Goal: Register for event/course

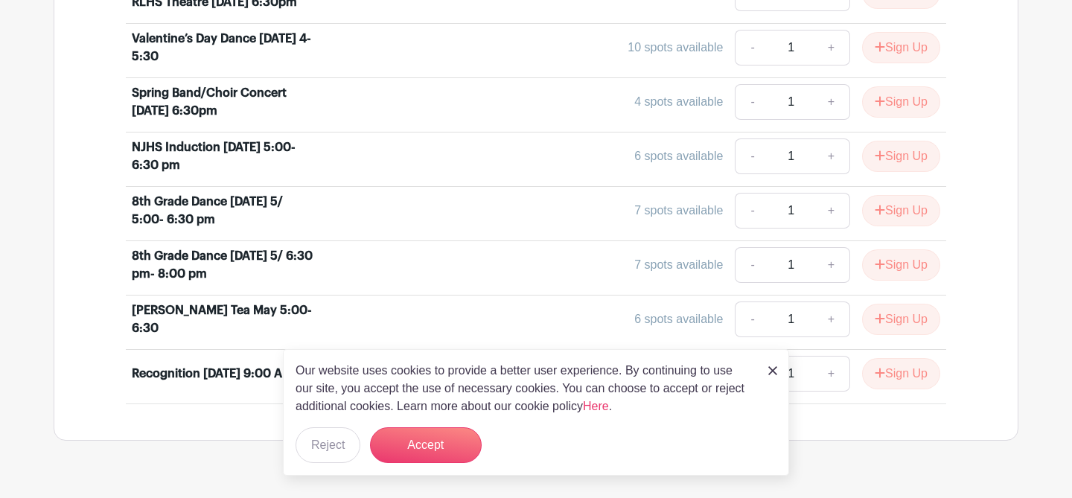
scroll to position [906, 0]
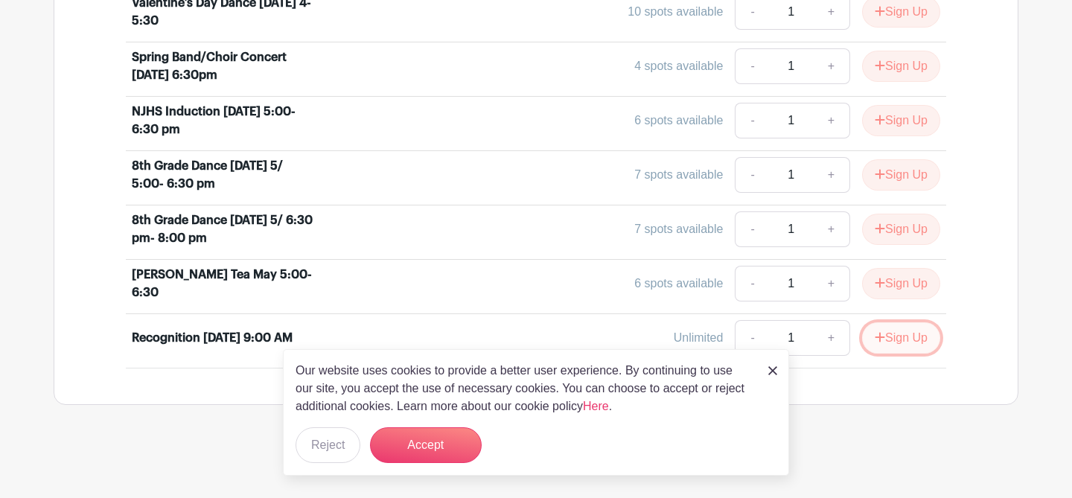
click at [911, 335] on button "Sign Up" at bounding box center [901, 337] width 78 height 31
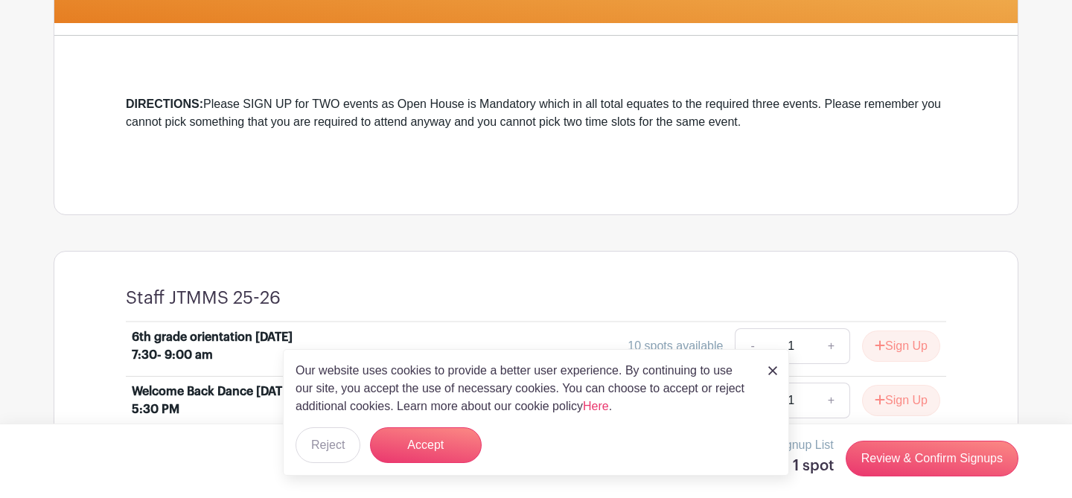
scroll to position [351, 0]
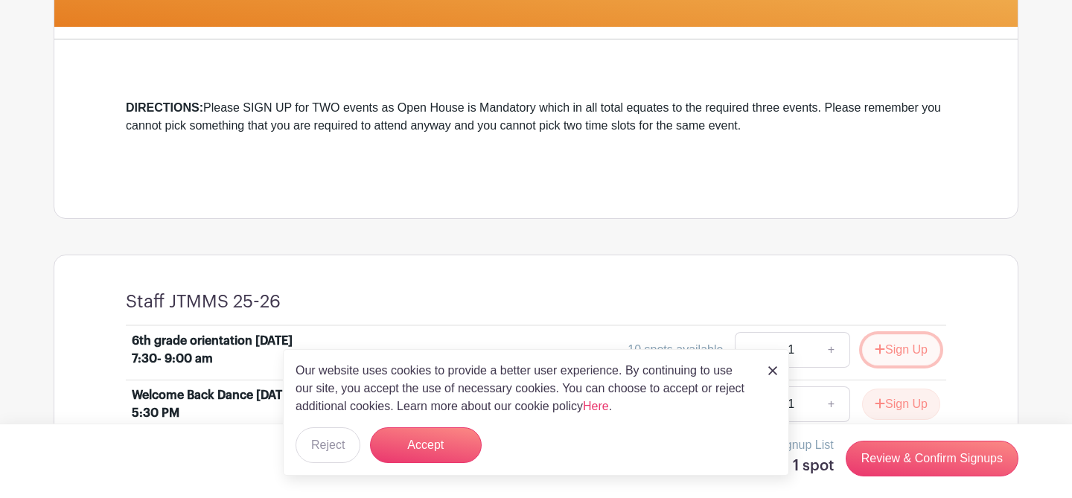
click at [923, 354] on button "Sign Up" at bounding box center [901, 349] width 78 height 31
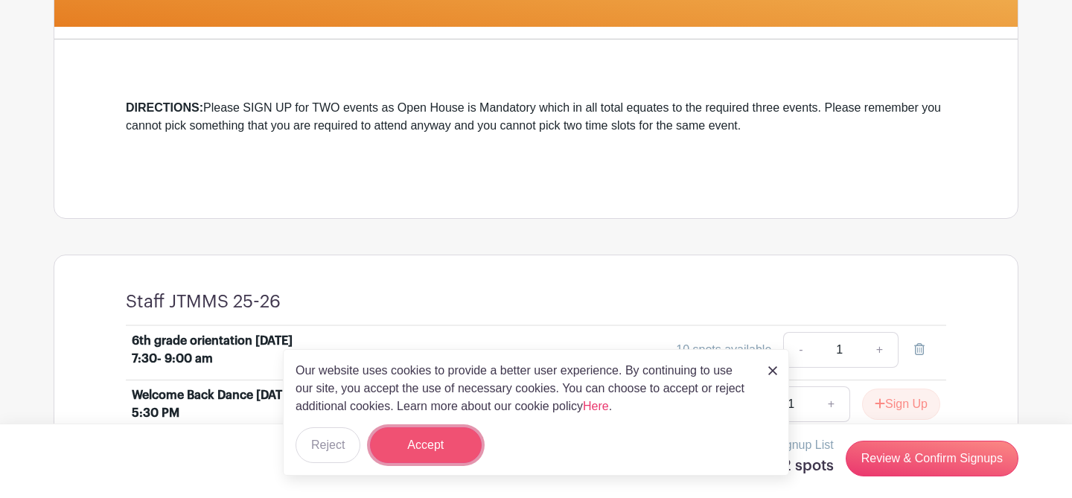
click at [431, 441] on button "Accept" at bounding box center [426, 445] width 112 height 36
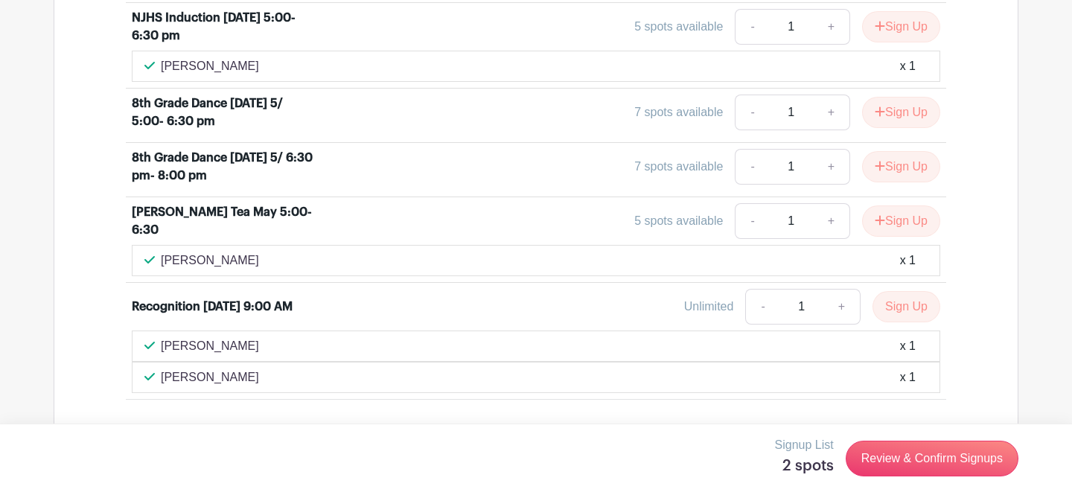
scroll to position [1094, 0]
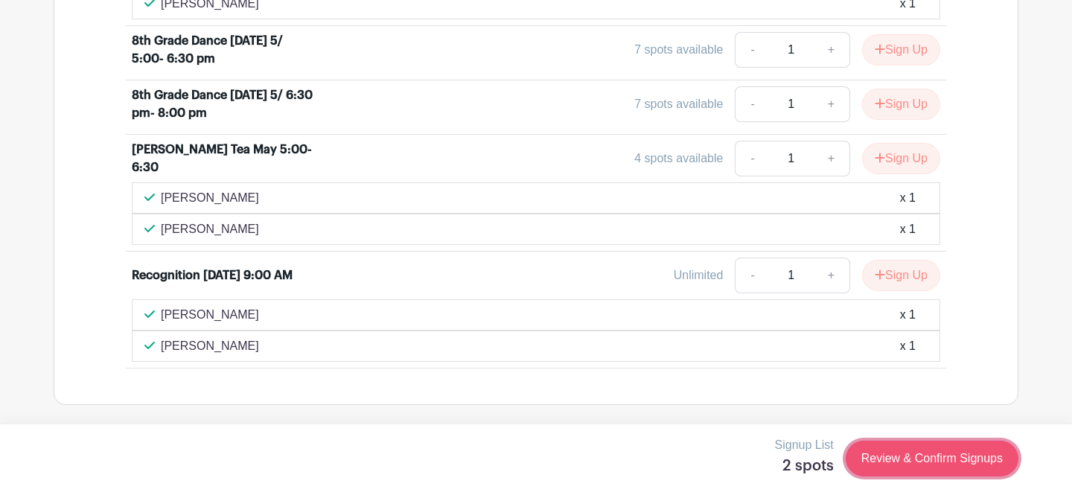
click at [918, 456] on link "Review & Confirm Signups" at bounding box center [932, 459] width 173 height 36
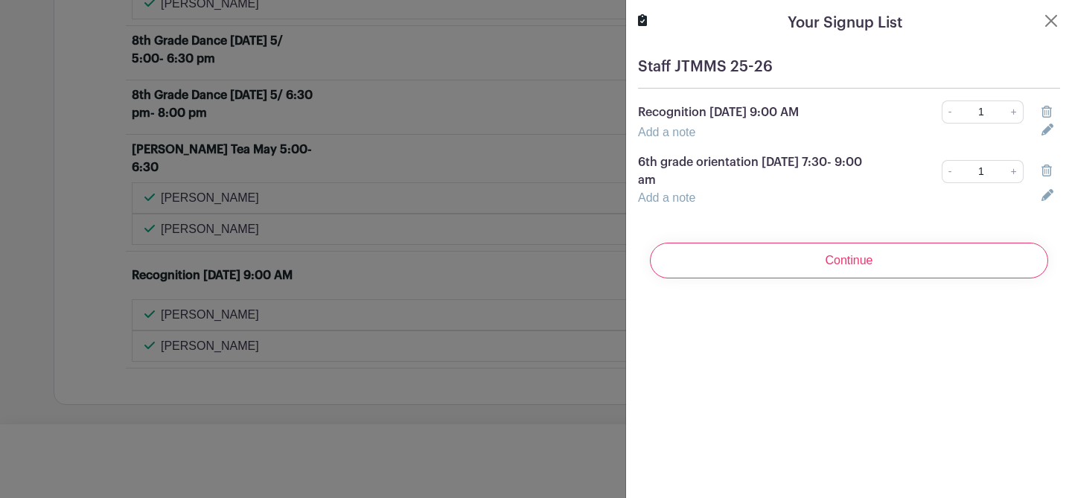
scroll to position [1156, 0]
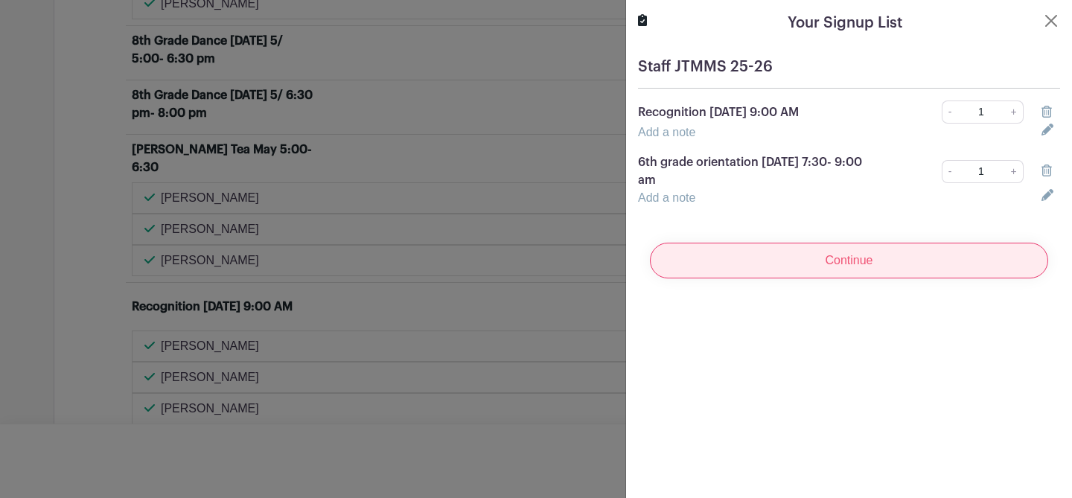
click at [883, 260] on input "Continue" at bounding box center [849, 261] width 398 height 36
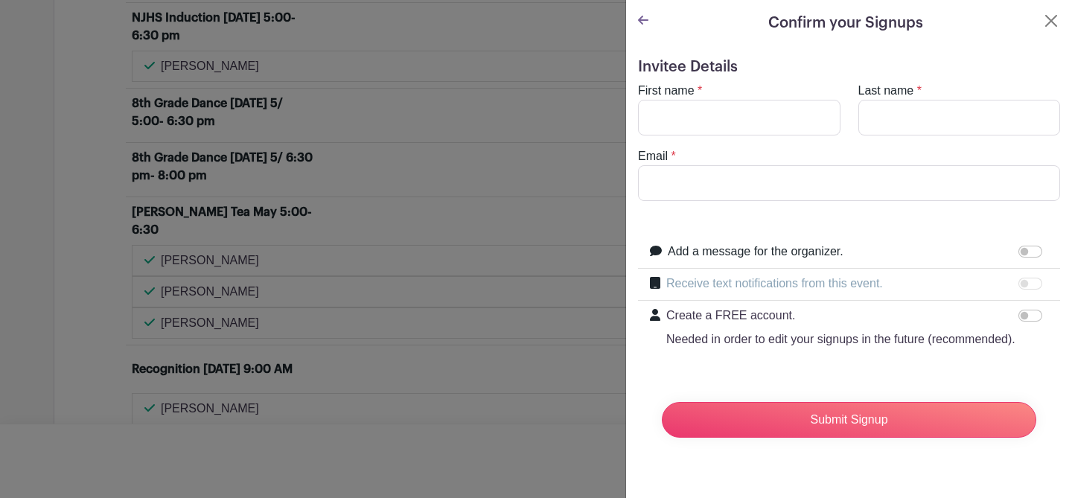
scroll to position [1219, 0]
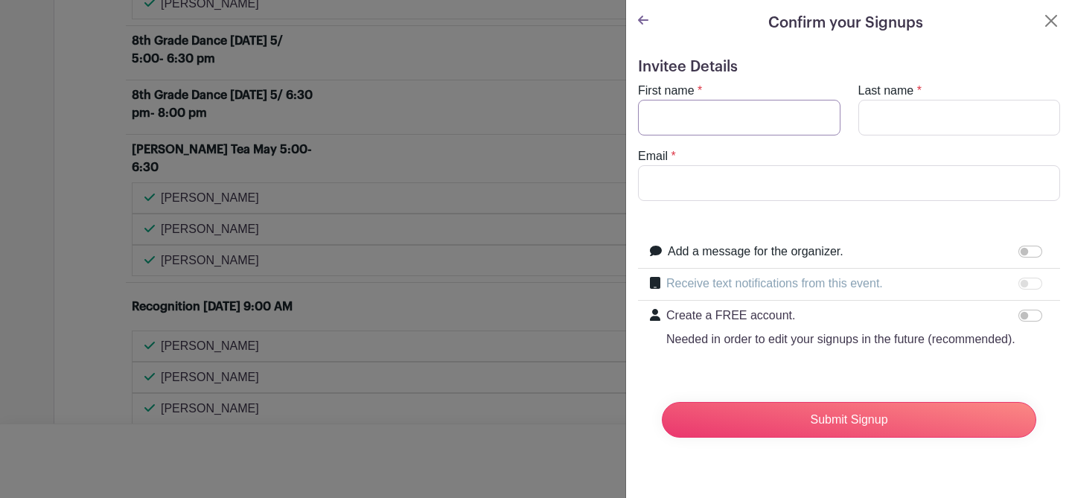
click at [683, 114] on input "First name" at bounding box center [739, 118] width 203 height 36
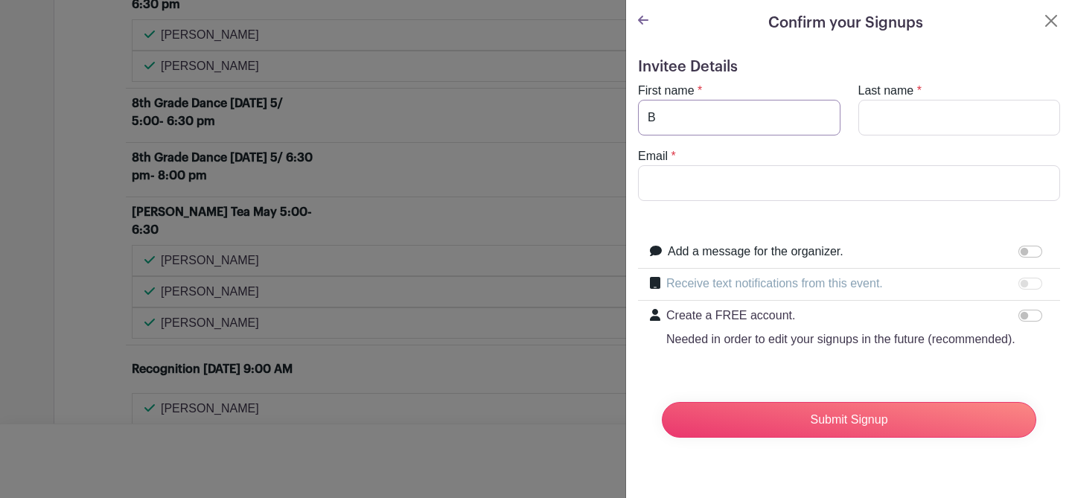
scroll to position [1281, 0]
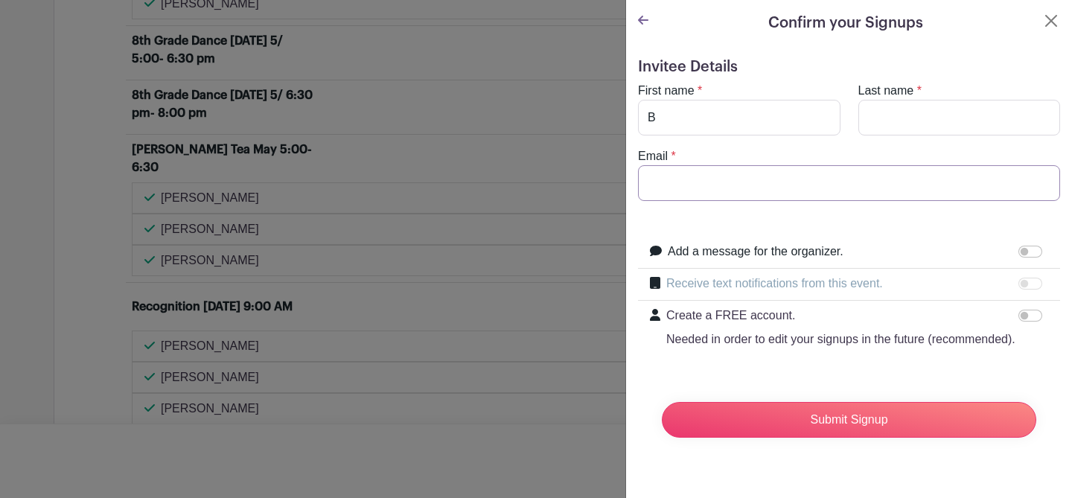
click at [789, 172] on input "Email" at bounding box center [849, 183] width 422 height 36
click at [762, 127] on input "B" at bounding box center [739, 118] width 203 height 36
type input "[GEOGRAPHIC_DATA]"
type input "[PERSON_NAME]"
click at [666, 185] on input "[EMAIL_ADDRESS][DOMAIN_NAME]" at bounding box center [849, 183] width 422 height 36
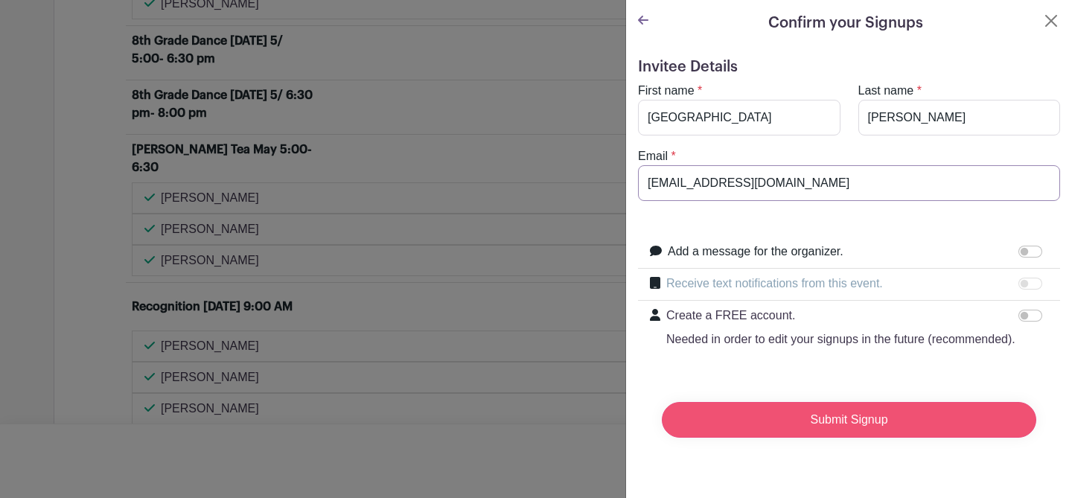
scroll to position [1313, 0]
type input "[EMAIL_ADDRESS][DOMAIN_NAME]"
click at [838, 424] on input "Submit Signup" at bounding box center [849, 420] width 375 height 36
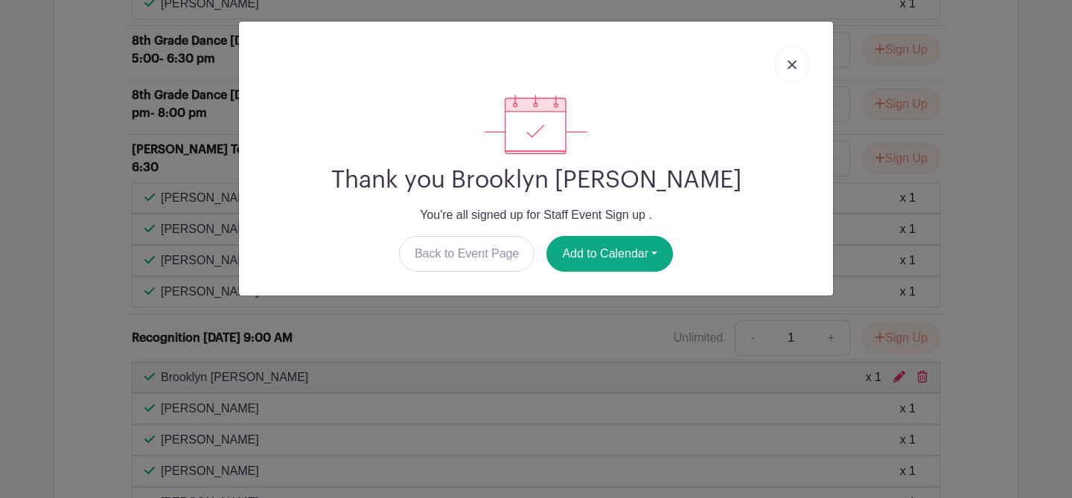
scroll to position [1500, 0]
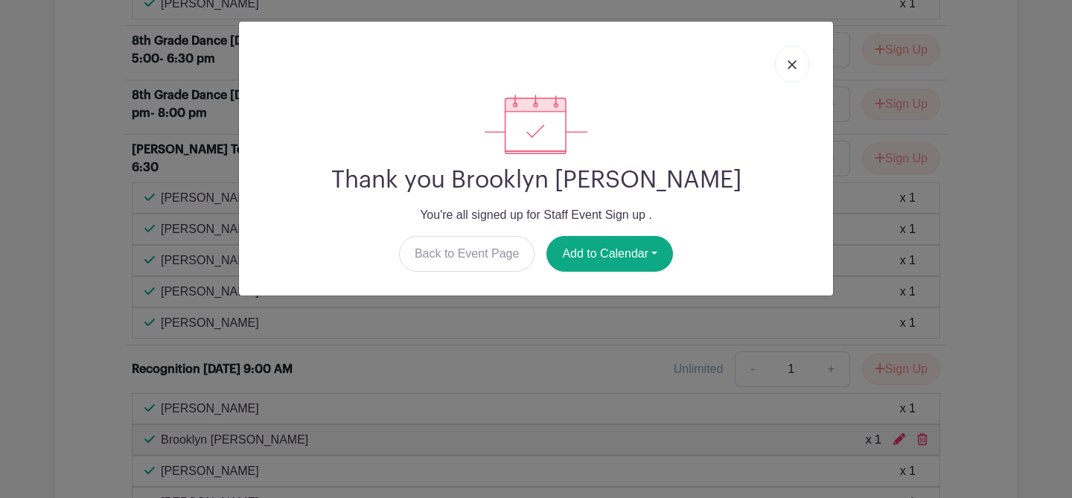
click at [792, 63] on img at bounding box center [792, 64] width 9 height 9
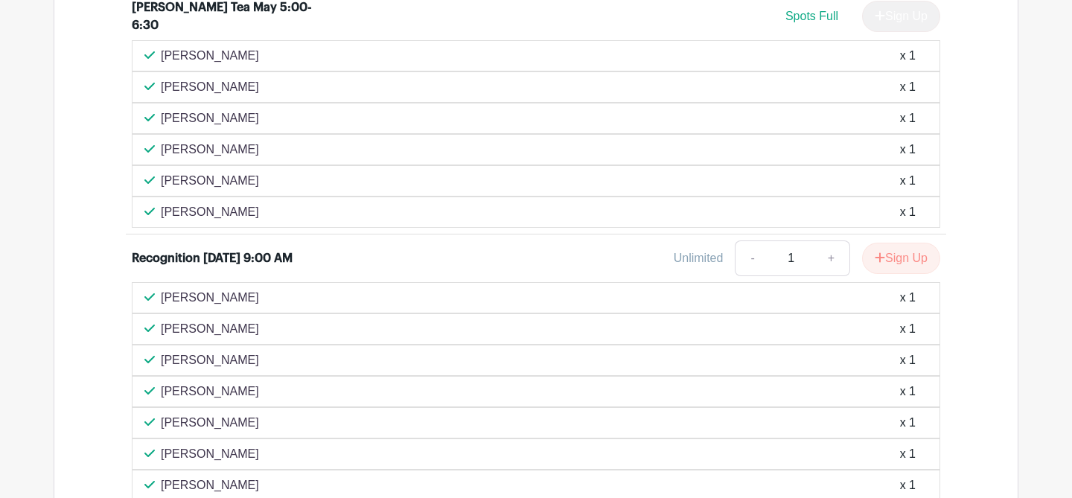
scroll to position [3202, 0]
